Goal: Transaction & Acquisition: Purchase product/service

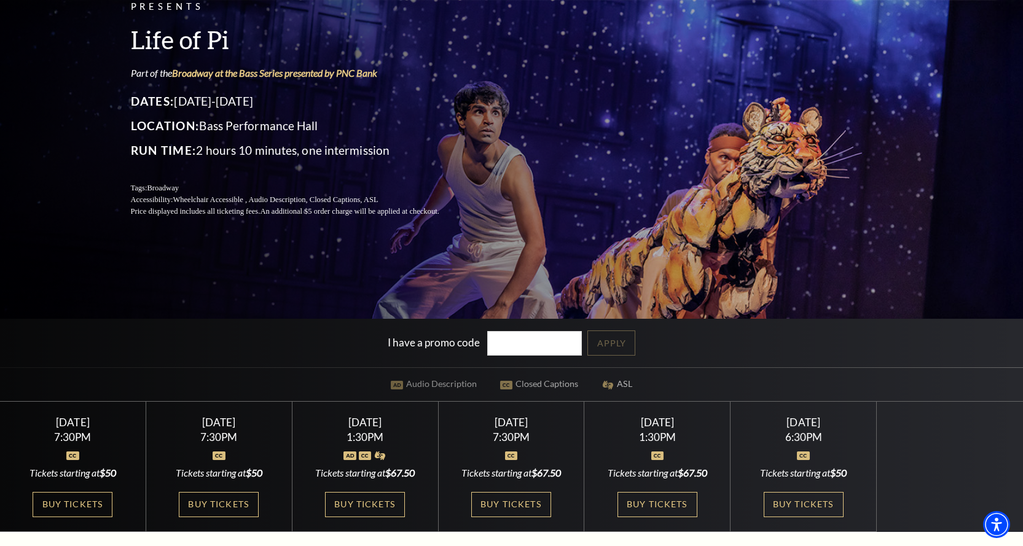
scroll to position [246, 0]
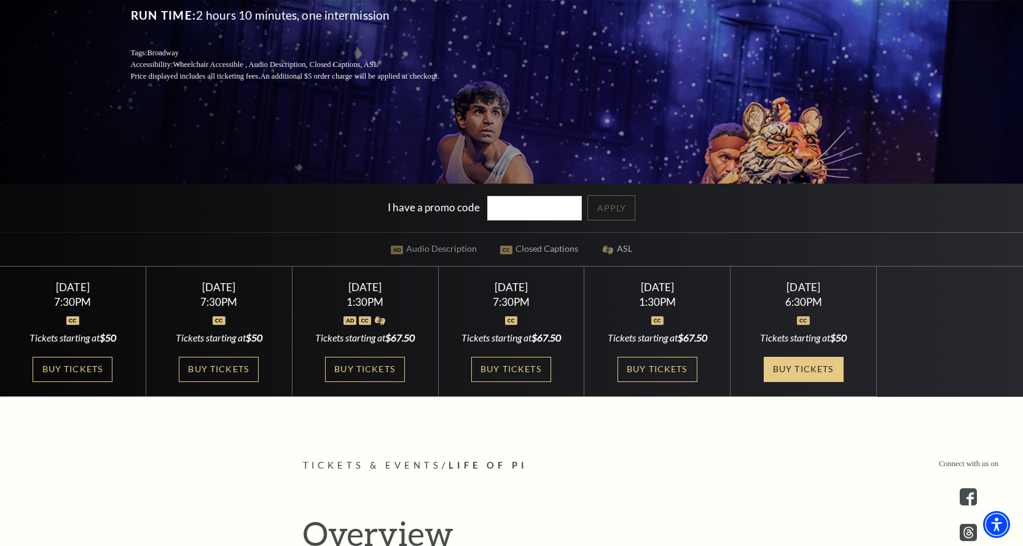
click at [792, 369] on link "Buy Tickets" at bounding box center [804, 369] width 80 height 25
click at [784, 371] on link "Buy Tickets" at bounding box center [804, 369] width 80 height 25
click at [817, 363] on link "Buy Tickets" at bounding box center [804, 369] width 80 height 25
click at [804, 331] on div "Sunday September 28 6:30PM Tickets starting at $50 Buy Tickets" at bounding box center [804, 332] width 146 height 131
click at [806, 297] on div "6:30PM" at bounding box center [803, 302] width 116 height 10
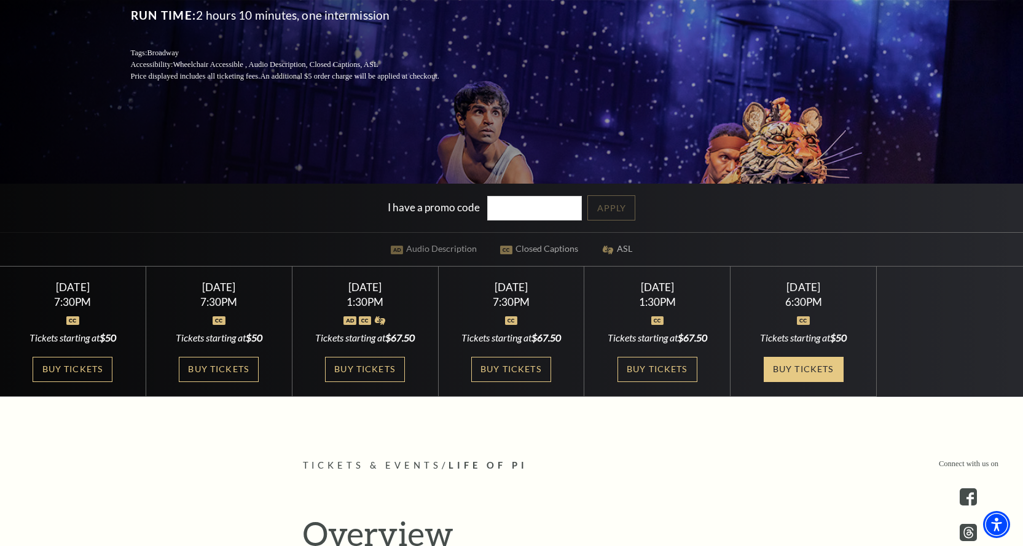
click at [806, 361] on link "Buy Tickets" at bounding box center [804, 369] width 80 height 25
click at [806, 363] on link "Buy Tickets" at bounding box center [804, 369] width 80 height 25
click at [799, 369] on link "Buy Tickets" at bounding box center [804, 369] width 80 height 25
click at [798, 367] on link "Buy Tickets" at bounding box center [804, 369] width 80 height 25
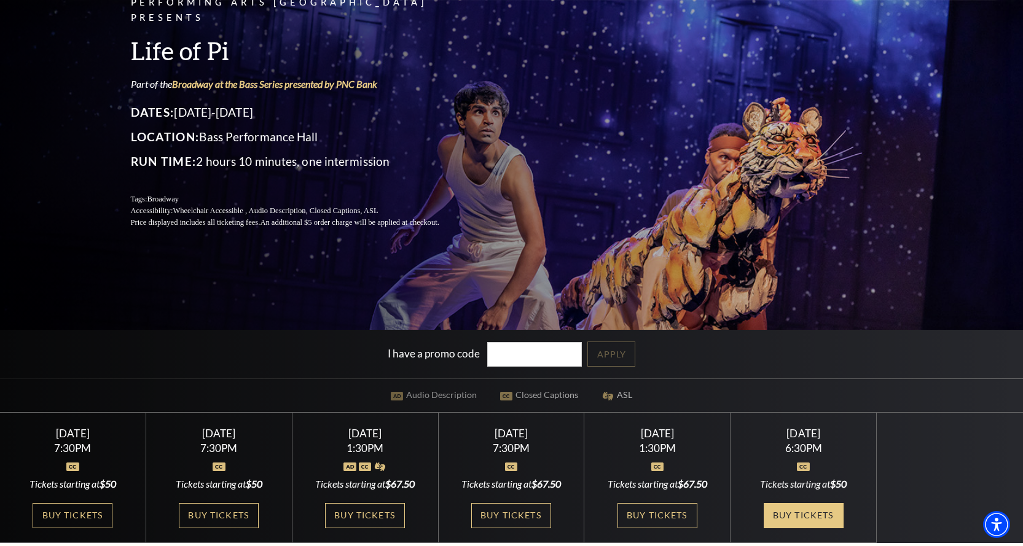
scroll to position [0, 0]
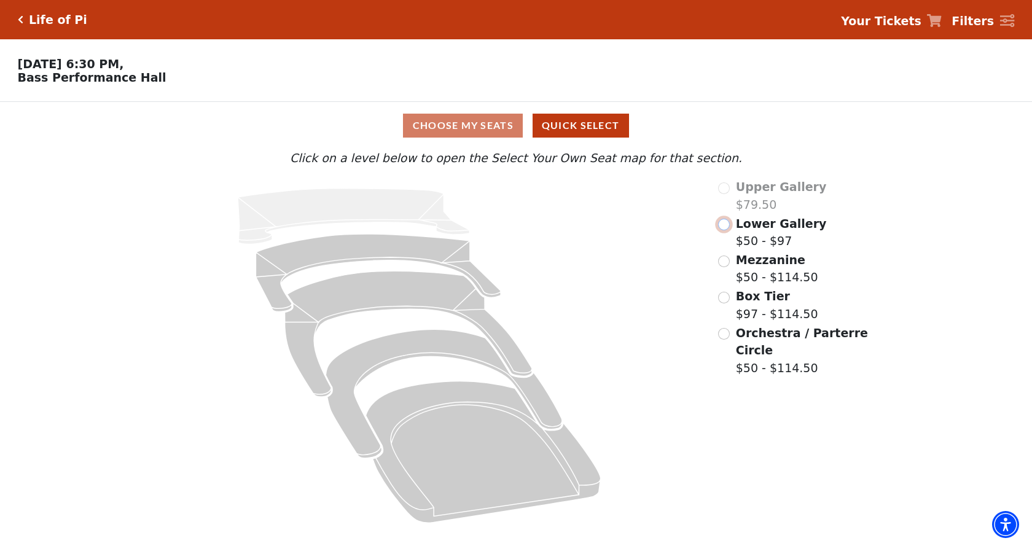
click at [726, 226] on input "Lower Gallery$50 - $97\a" at bounding box center [724, 225] width 12 height 12
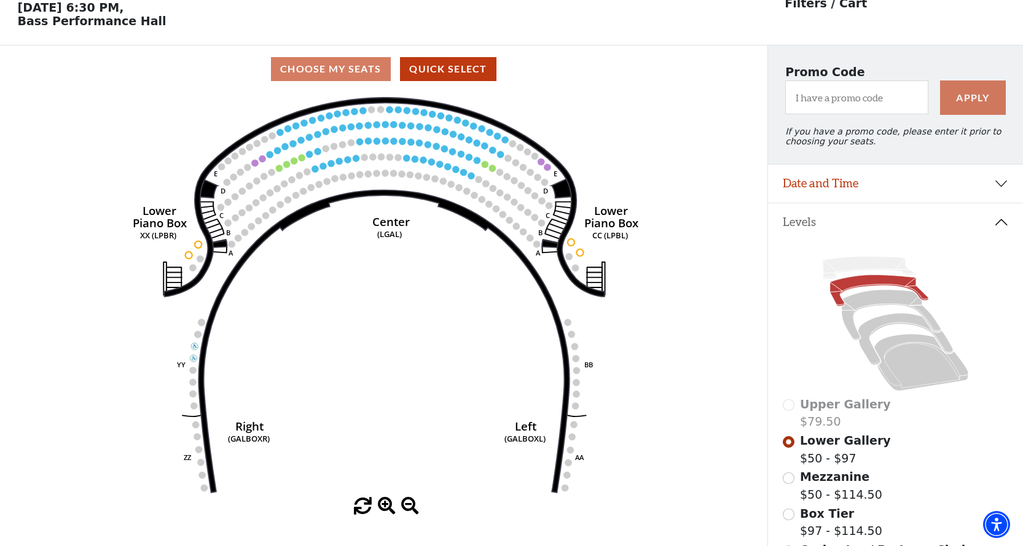
scroll to position [57, 0]
click at [853, 318] on icon at bounding box center [891, 314] width 100 height 50
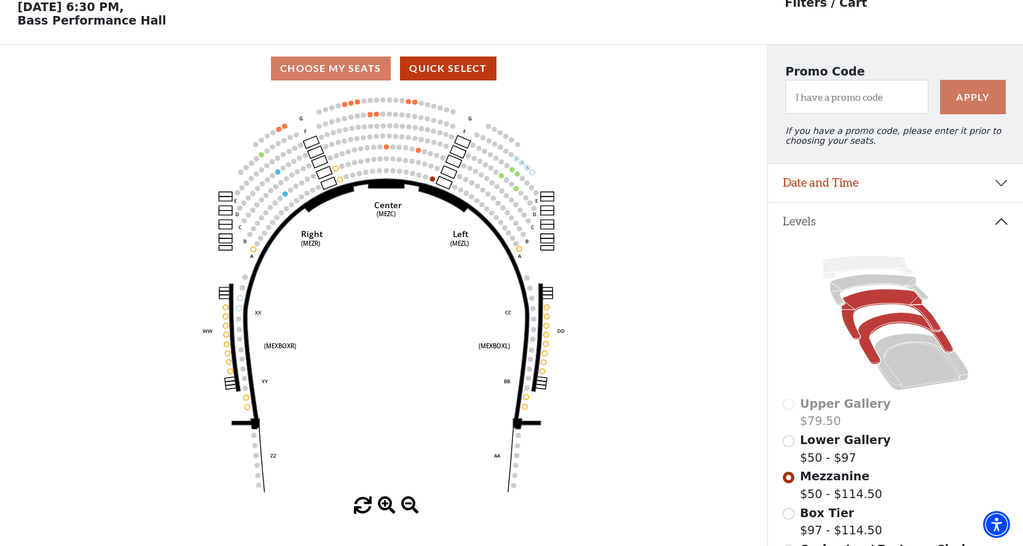
click at [877, 332] on icon at bounding box center [905, 339] width 95 height 52
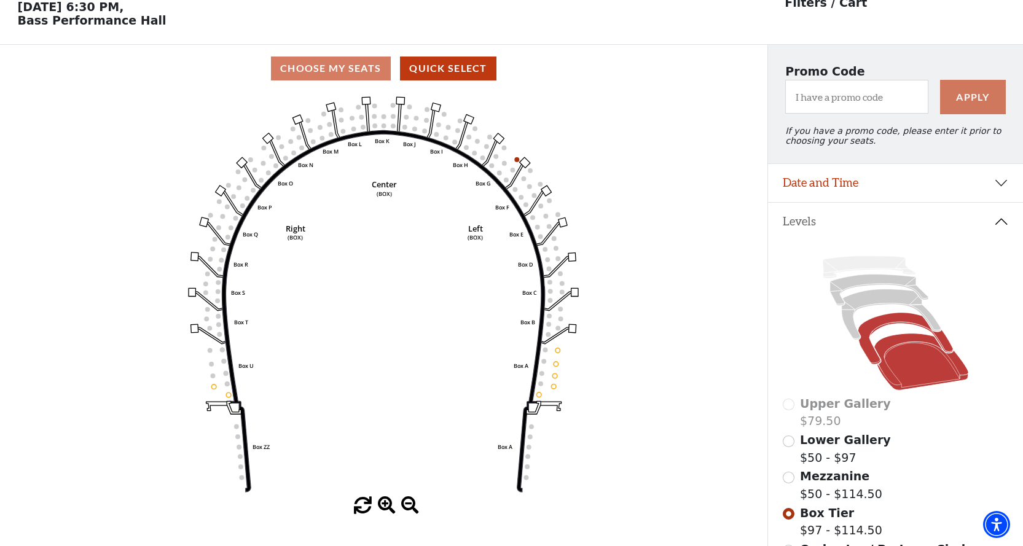
click at [890, 362] on icon at bounding box center [921, 362] width 95 height 57
